Goal: Information Seeking & Learning: Learn about a topic

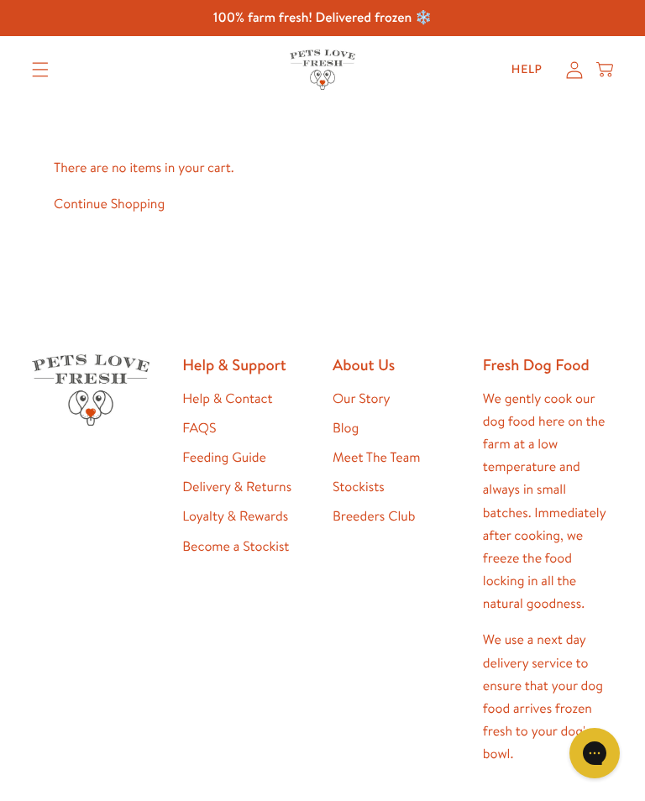
click at [48, 61] on summary "Translation missing: en.sections.header.menu" at bounding box center [40, 70] width 44 height 42
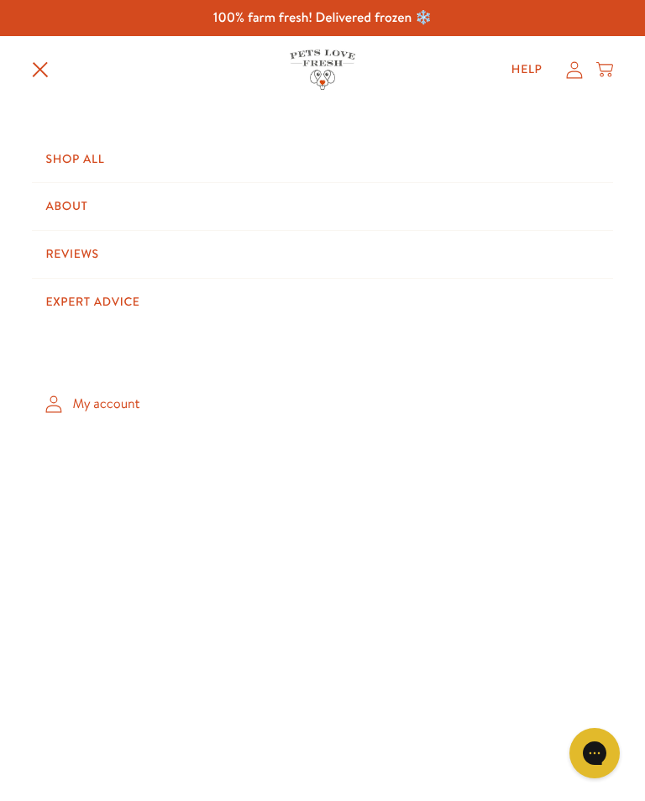
click at [77, 155] on link "Shop All" at bounding box center [322, 159] width 580 height 47
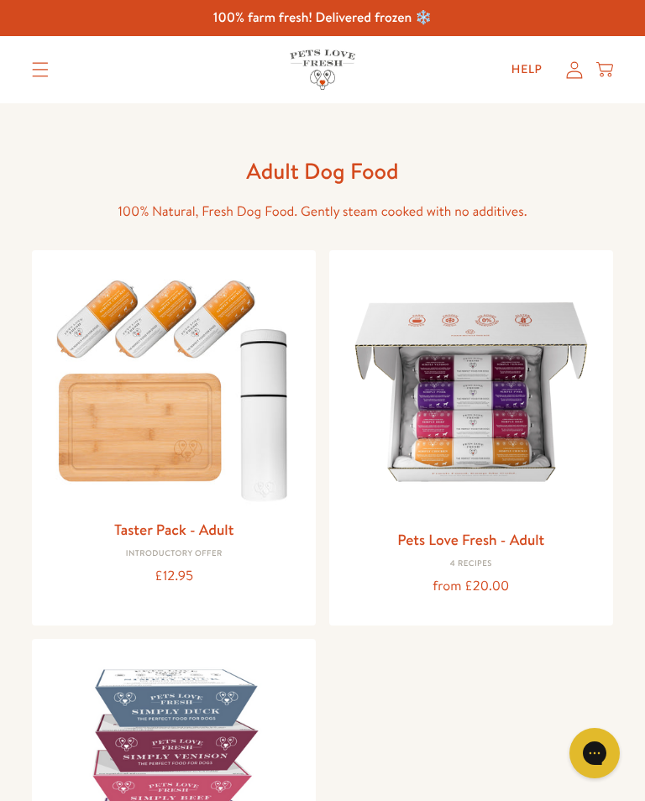
click at [474, 428] on img at bounding box center [471, 392] width 257 height 257
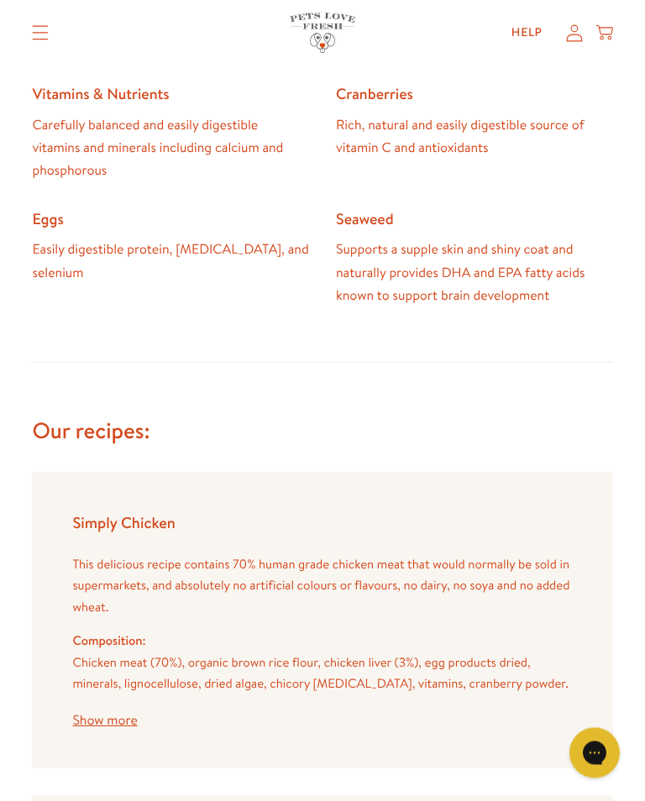
scroll to position [2239, 0]
click at [118, 714] on button "Show more" at bounding box center [104, 720] width 65 height 13
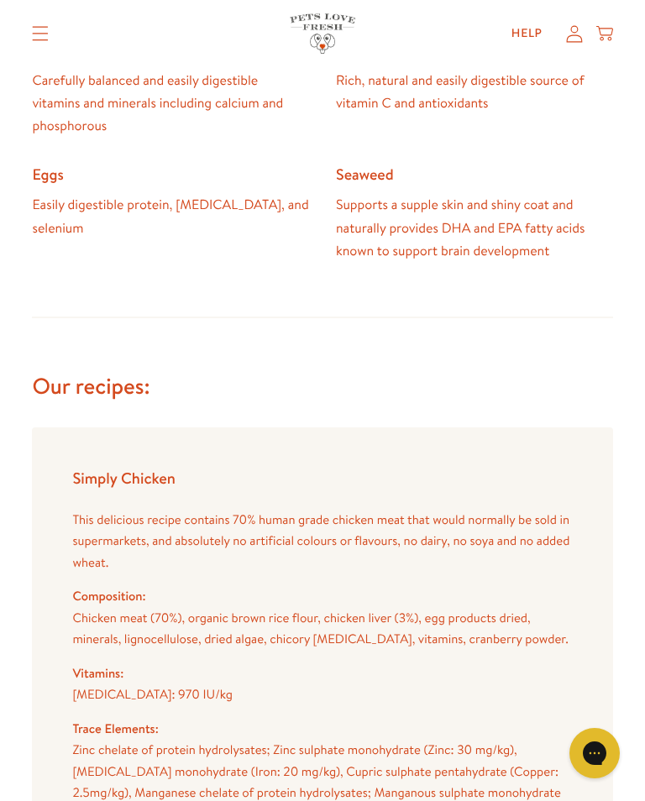
scroll to position [2282, 0]
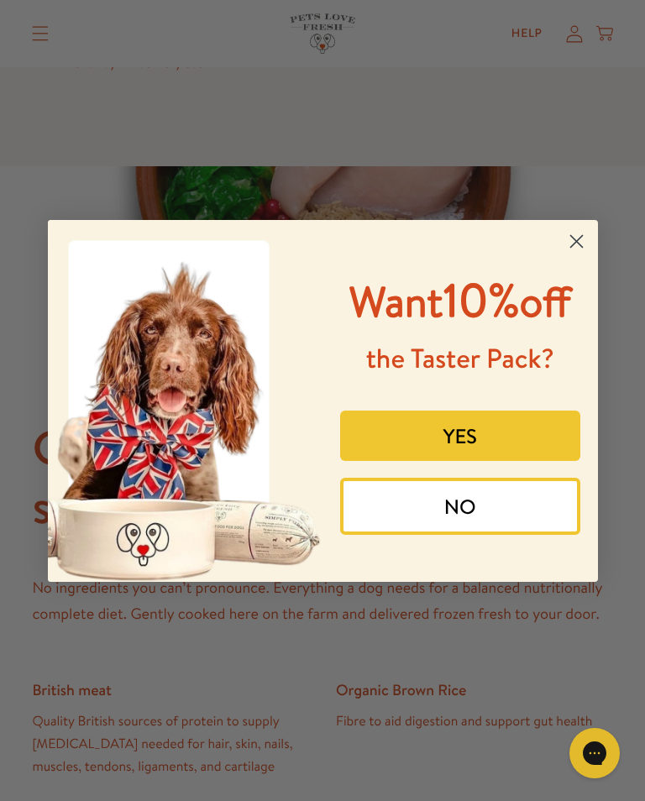
click at [577, 227] on circle "Close dialog" at bounding box center [576, 241] width 28 height 28
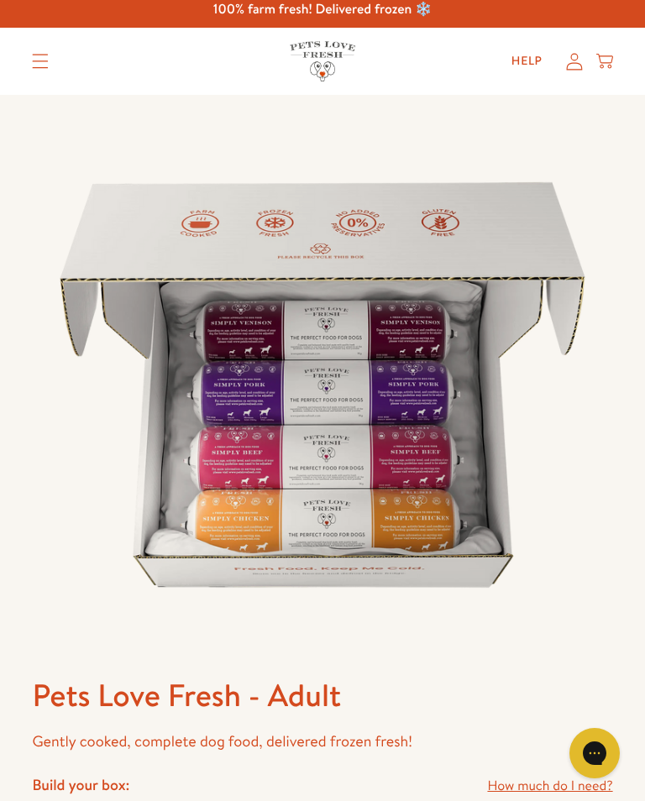
scroll to position [0, 0]
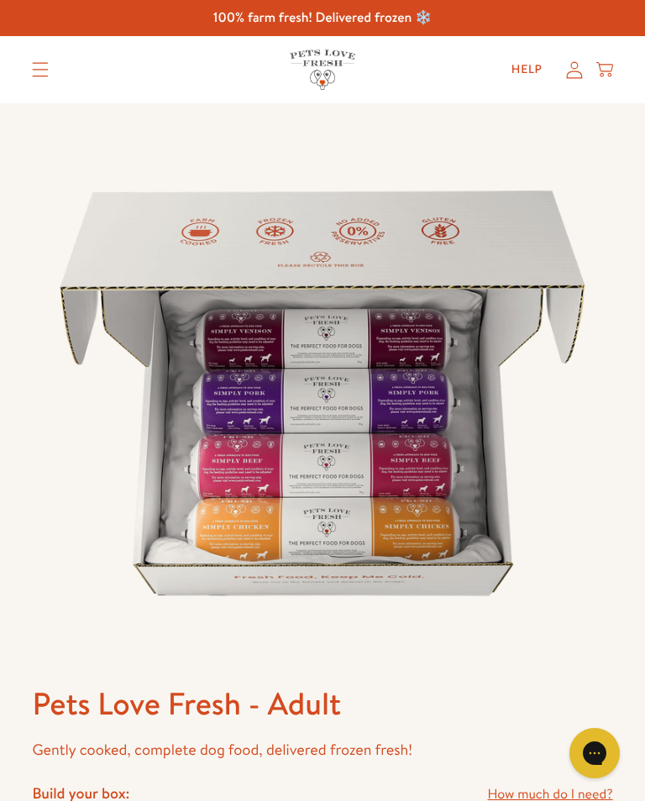
click at [34, 65] on icon "Translation missing: en.sections.header.menu" at bounding box center [40, 69] width 17 height 15
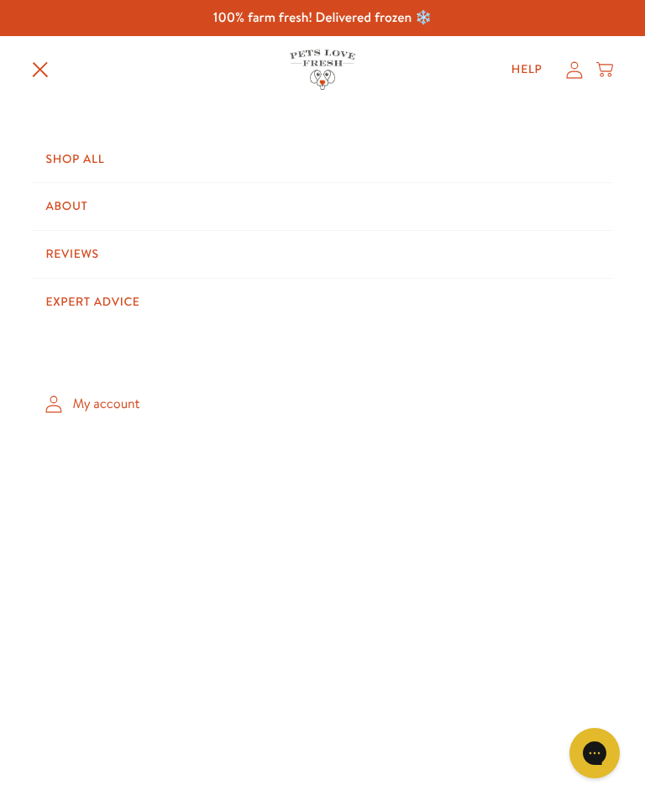
click at [124, 296] on link "Expert Advice" at bounding box center [322, 302] width 580 height 47
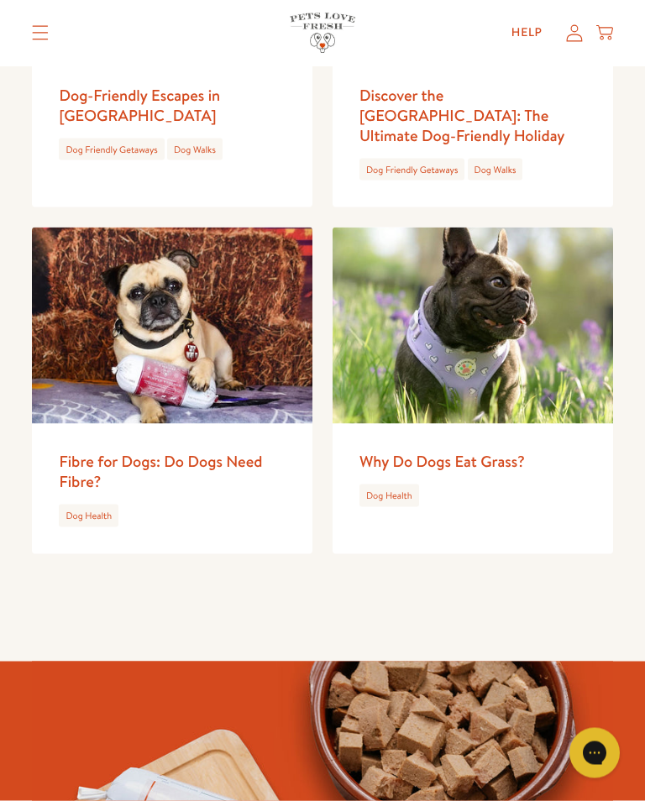
scroll to position [2507, 0]
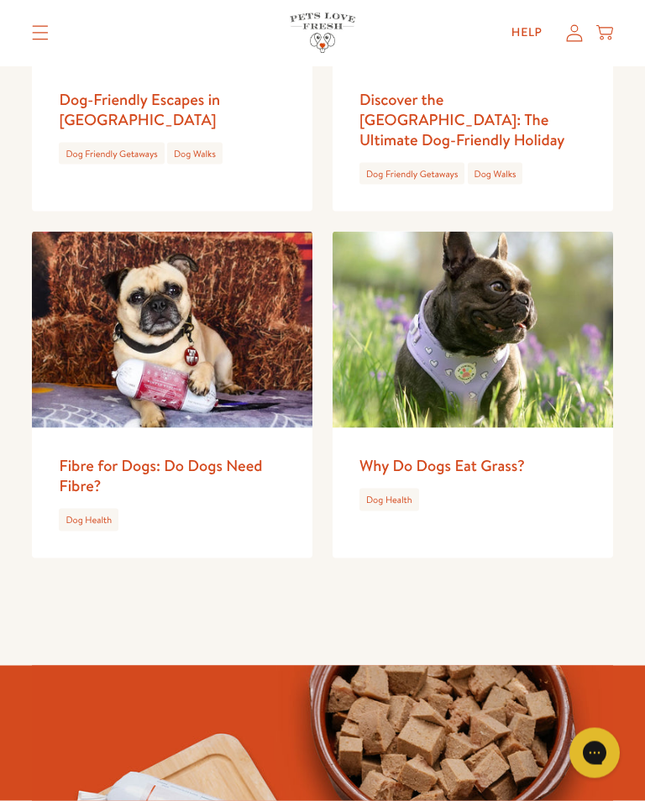
click at [401, 493] on link "Dog Health" at bounding box center [389, 499] width 46 height 13
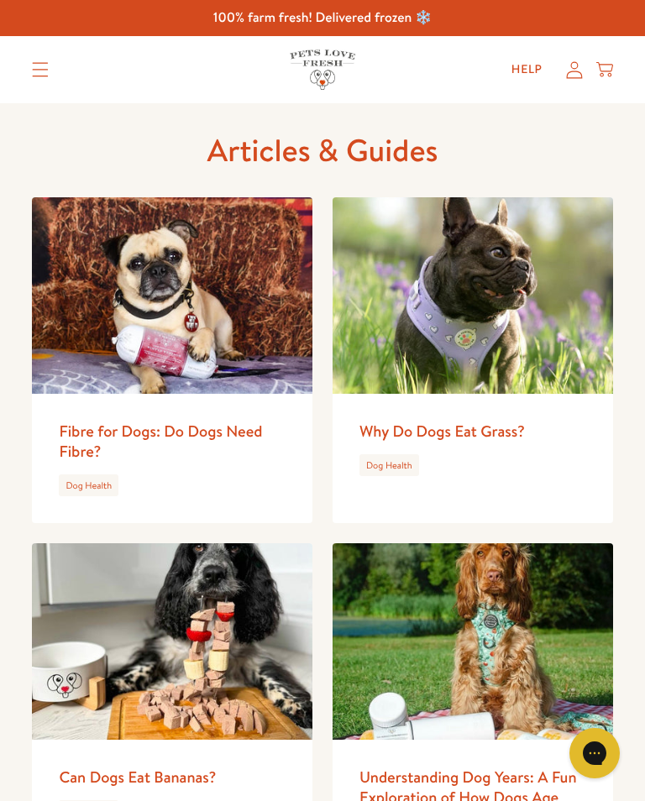
click at [495, 305] on img at bounding box center [473, 295] width 280 height 196
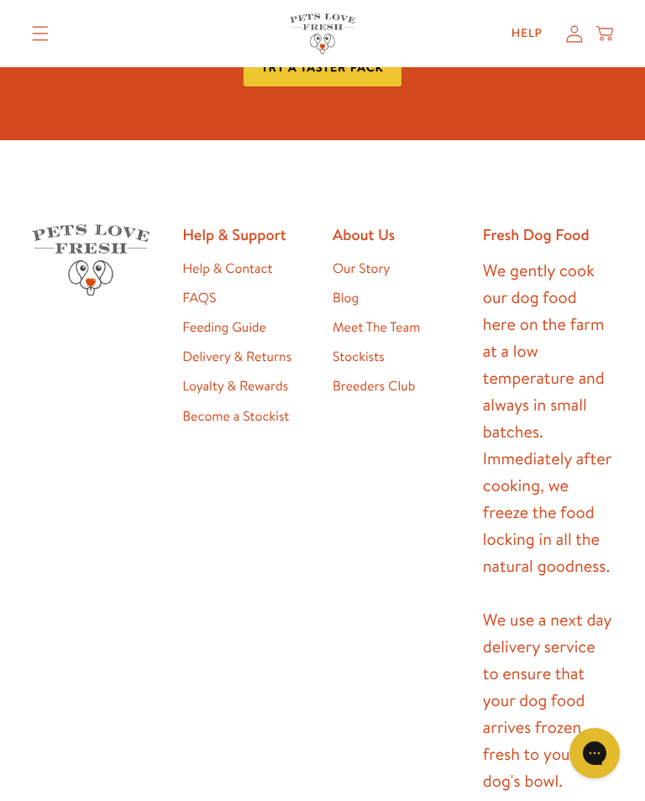
scroll to position [4422, 0]
click at [248, 322] on link "Feeding Guide" at bounding box center [224, 328] width 84 height 18
